Goal: Entertainment & Leisure: Consume media (video, audio)

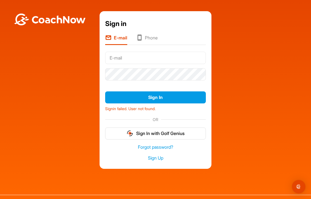
click at [185, 102] on button "Sign In" at bounding box center [155, 97] width 101 height 12
click at [150, 139] on button "Sign In with Golf Genius" at bounding box center [155, 133] width 101 height 12
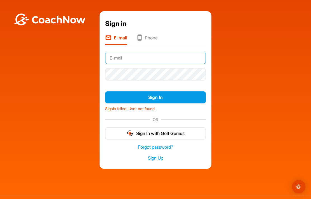
click at [121, 61] on input "text" at bounding box center [155, 58] width 101 height 12
type input "[EMAIL_ADDRESS][DOMAIN_NAME]"
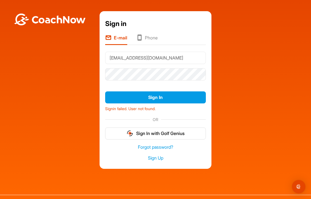
click at [171, 103] on button "Sign In" at bounding box center [155, 97] width 101 height 12
click at [161, 102] on button "Sign In" at bounding box center [155, 97] width 101 height 12
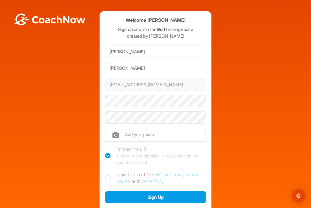
click at [111, 175] on label "I agree to CoachNow's Privacy Policy , Terms of Service , and Cookie Policy ." at bounding box center [155, 177] width 101 height 13
click at [109, 175] on input "I agree to CoachNow's Privacy Policy , Terms of Service , and Cookie Policy ." at bounding box center [107, 173] width 4 height 4
checkbox input "true"
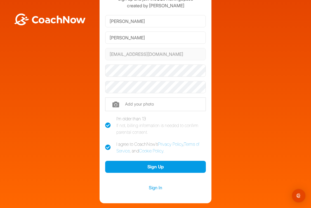
scroll to position [25, 0]
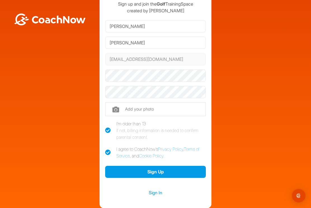
click at [153, 192] on link "Sign In" at bounding box center [155, 192] width 101 height 7
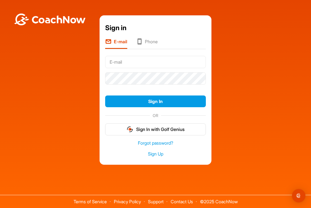
click at [155, 146] on link "Forgot password?" at bounding box center [155, 143] width 101 height 6
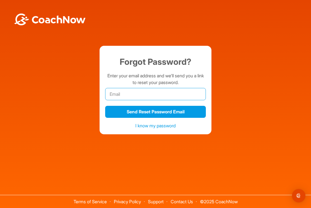
click at [120, 97] on input "email" at bounding box center [155, 94] width 101 height 12
type input "cawmm@aol.com"
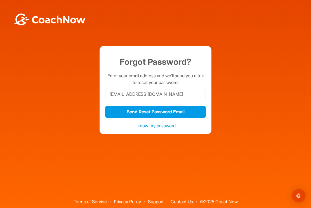
click at [192, 118] on button "Send Reset Password Email" at bounding box center [155, 112] width 101 height 12
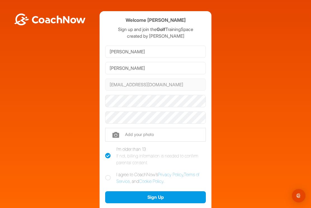
click at [111, 175] on label "I agree to CoachNow's Privacy Policy , Terms of Service , and Cookie Policy ." at bounding box center [155, 177] width 101 height 13
click at [109, 175] on input "I agree to CoachNow's Privacy Policy , Terms of Service , and Cookie Policy ." at bounding box center [107, 173] width 4 height 4
checkbox input "true"
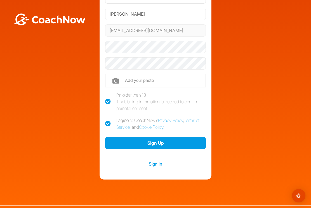
scroll to position [53, 0]
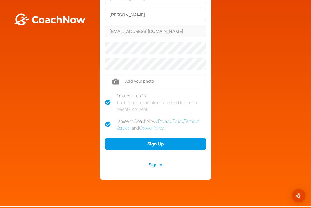
click at [166, 165] on link "Sign In" at bounding box center [155, 164] width 101 height 7
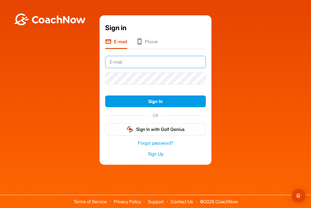
type input "cawmm@aol.com"
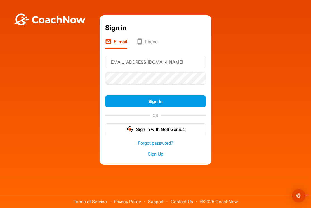
click at [155, 107] on button "Sign In" at bounding box center [155, 102] width 101 height 12
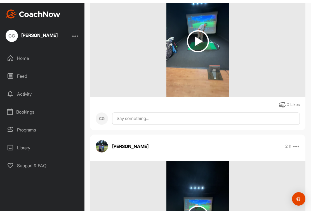
scroll to position [137, 0]
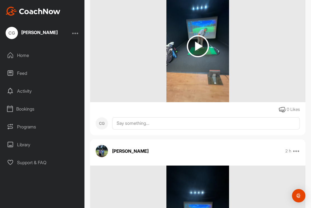
click at [198, 48] on img at bounding box center [198, 46] width 22 height 22
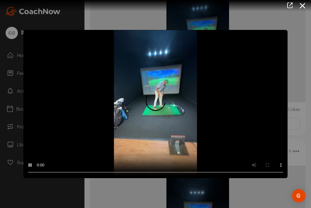
click at [160, 104] on video "Video Player" at bounding box center [155, 104] width 264 height 149
click at [270, 98] on video "Video Player" at bounding box center [155, 104] width 264 height 149
click at [296, 39] on div at bounding box center [155, 104] width 311 height 208
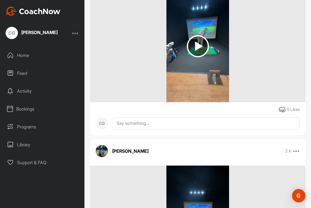
click at [198, 46] on img at bounding box center [198, 46] width 22 height 22
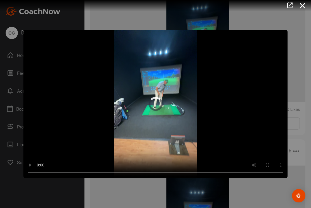
click at [158, 103] on video "Video Player" at bounding box center [155, 104] width 264 height 149
click at [32, 32] on video "Video Player" at bounding box center [155, 104] width 264 height 149
click at [68, 85] on video "Video Player" at bounding box center [155, 104] width 264 height 149
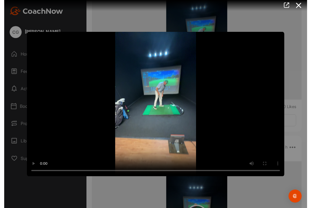
scroll to position [6, 0]
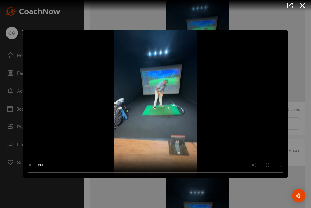
click at [303, 4] on icon at bounding box center [302, 6] width 13 height 10
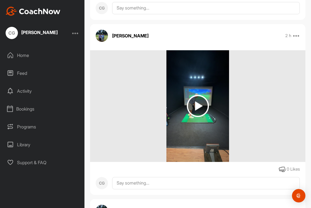
scroll to position [264, 0]
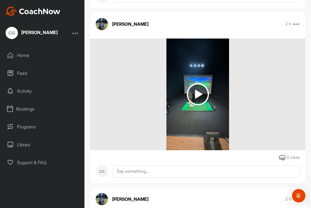
click at [198, 88] on img at bounding box center [198, 94] width 22 height 22
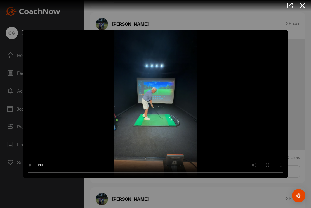
click at [153, 104] on video "Video Player" at bounding box center [155, 104] width 264 height 149
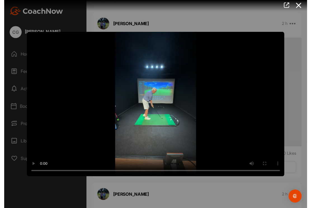
scroll to position [6, 0]
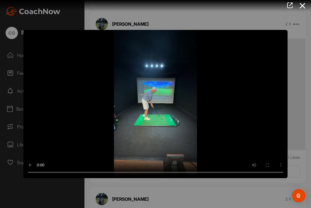
click at [303, 3] on icon at bounding box center [302, 6] width 13 height 10
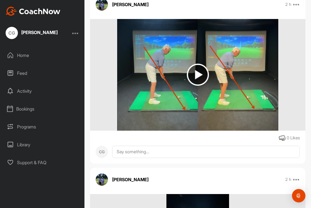
scroll to position [445, 0]
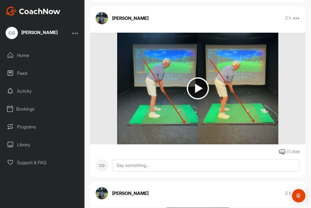
click at [197, 85] on img at bounding box center [198, 88] width 22 height 22
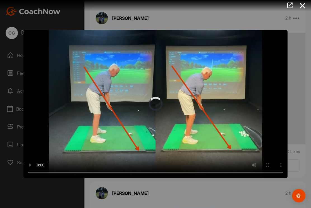
click at [156, 106] on video "Video Player" at bounding box center [155, 104] width 264 height 149
click at [270, 78] on video "Video Player" at bounding box center [155, 104] width 264 height 149
click at [304, 7] on icon at bounding box center [302, 6] width 13 height 10
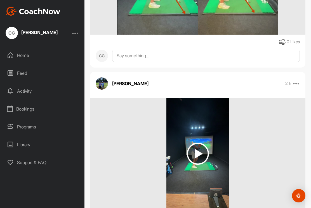
scroll to position [573, 0]
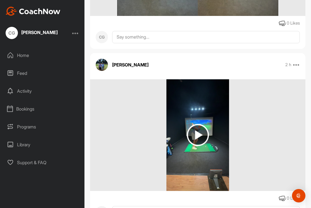
click at [200, 132] on img at bounding box center [198, 135] width 22 height 22
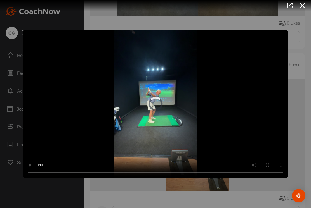
click at [160, 105] on video "Video Player" at bounding box center [155, 104] width 264 height 149
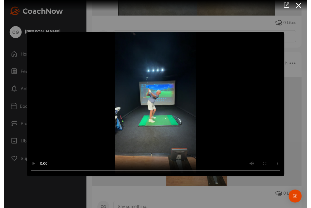
scroll to position [6, 0]
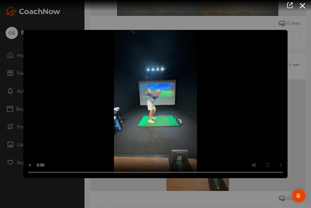
click at [298, 9] on icon at bounding box center [302, 6] width 13 height 10
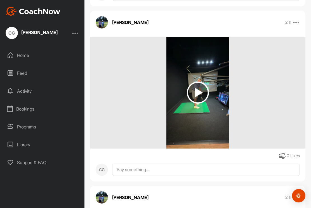
scroll to position [775, 0]
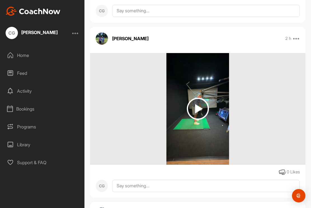
click at [202, 105] on img at bounding box center [198, 109] width 22 height 22
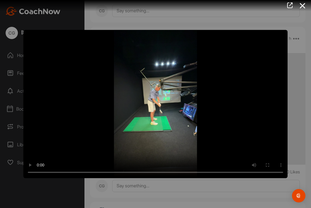
click at [160, 105] on video "Video Player" at bounding box center [155, 104] width 264 height 149
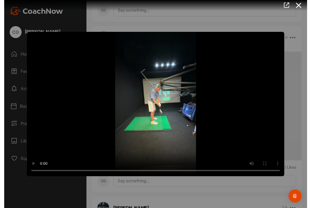
scroll to position [6, 0]
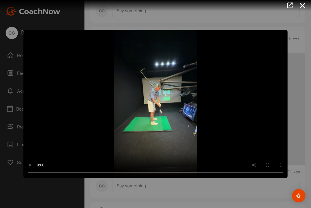
click at [302, 7] on icon at bounding box center [302, 6] width 13 height 10
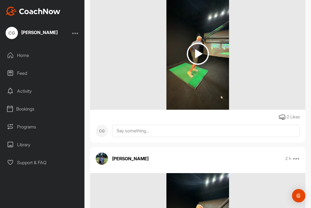
scroll to position [1004, 0]
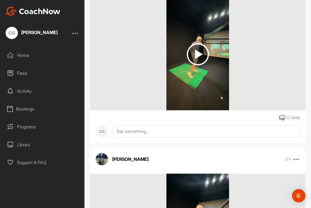
click at [197, 49] on img at bounding box center [198, 54] width 22 height 22
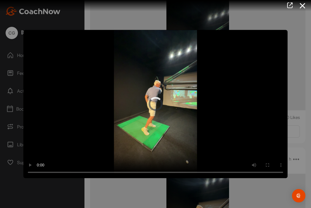
click at [156, 104] on video "Video Player" at bounding box center [155, 104] width 264 height 149
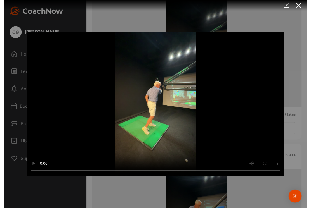
scroll to position [6, 0]
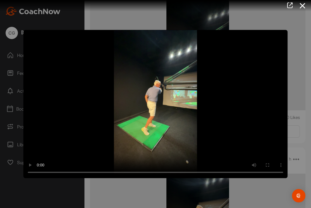
click at [302, 6] on icon at bounding box center [302, 6] width 13 height 10
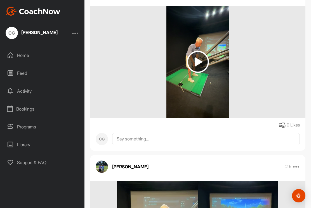
scroll to position [1158, 0]
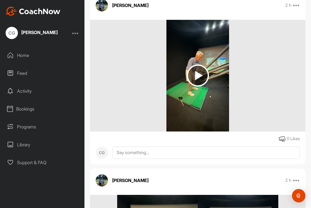
click at [273, 107] on div at bounding box center [197, 76] width 215 height 112
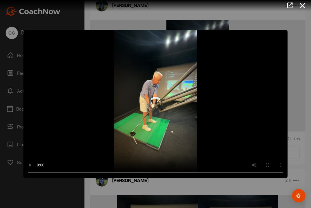
click at [157, 104] on video "Video Player" at bounding box center [155, 104] width 264 height 149
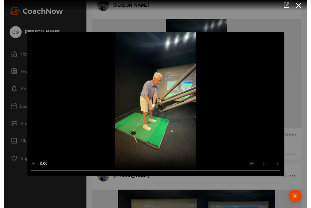
scroll to position [6, 0]
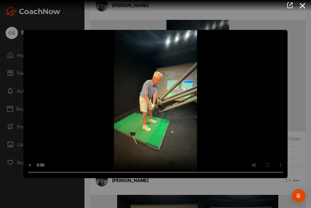
click at [304, 8] on icon at bounding box center [302, 6] width 13 height 10
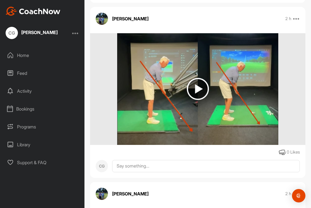
scroll to position [1337, 0]
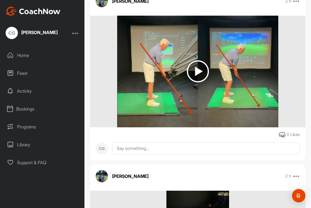
click at [195, 68] on img at bounding box center [198, 71] width 22 height 22
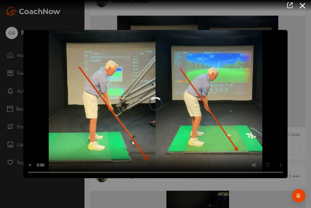
click at [156, 105] on video "Video Player" at bounding box center [155, 104] width 264 height 149
click at [267, 51] on video "Video Player" at bounding box center [155, 104] width 264 height 149
click at [268, 62] on video "Video Player" at bounding box center [155, 104] width 264 height 149
click at [269, 57] on video "Video Player" at bounding box center [155, 104] width 264 height 149
click at [303, 9] on icon at bounding box center [302, 6] width 13 height 10
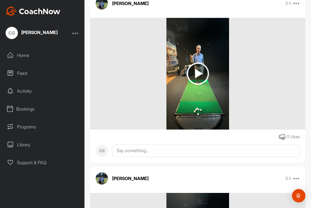
scroll to position [1857, 0]
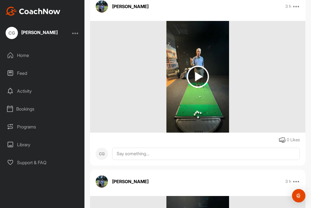
click at [203, 70] on img at bounding box center [198, 77] width 22 height 22
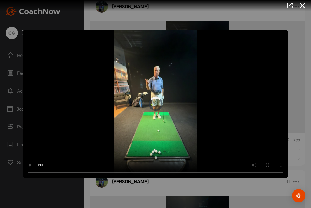
click at [156, 105] on video "Video Player" at bounding box center [155, 104] width 264 height 149
click at [302, 10] on icon at bounding box center [302, 6] width 13 height 10
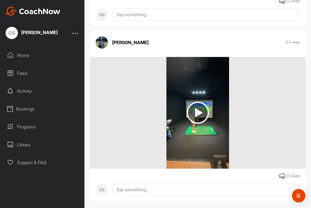
scroll to position [1996, 0]
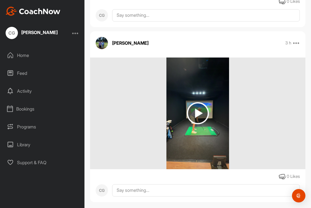
click at [197, 109] on img at bounding box center [198, 113] width 22 height 22
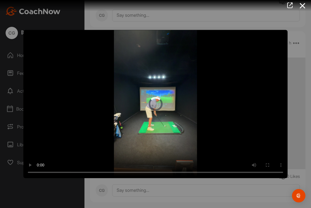
click at [167, 103] on video "Video Player" at bounding box center [155, 104] width 264 height 149
click at [303, 9] on icon at bounding box center [302, 6] width 13 height 10
